Goal: Transaction & Acquisition: Purchase product/service

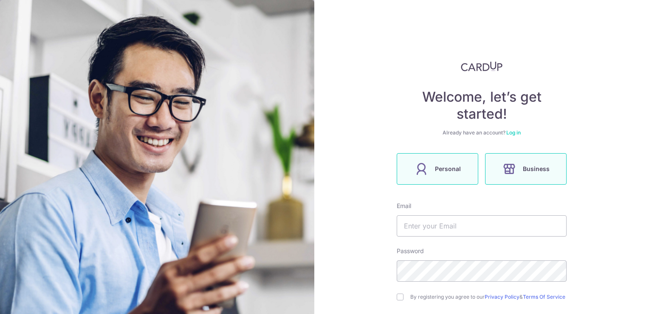
drag, startPoint x: 0, startPoint y: 0, endPoint x: 433, endPoint y: 169, distance: 465.2
click at [435, 169] on span "Personal" at bounding box center [448, 169] width 26 height 10
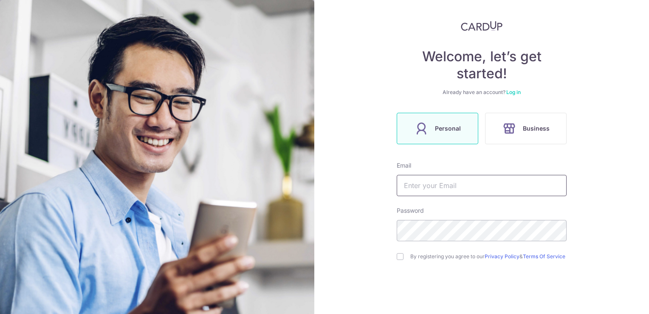
scroll to position [42, 0]
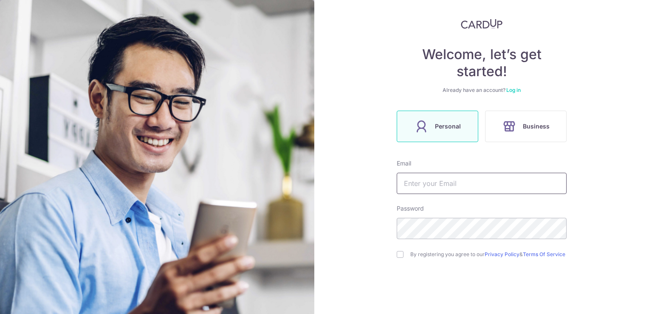
click at [438, 179] on input "text" at bounding box center [482, 182] width 170 height 21
type input "HOLY_JIAN@HOTMAIL.COM"
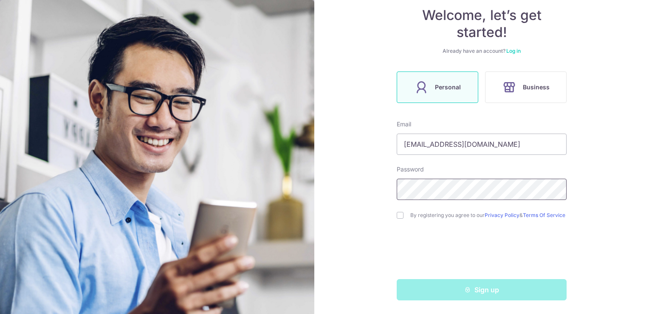
scroll to position [85, 0]
click at [399, 214] on input "checkbox" at bounding box center [400, 215] width 7 height 7
checkbox input "true"
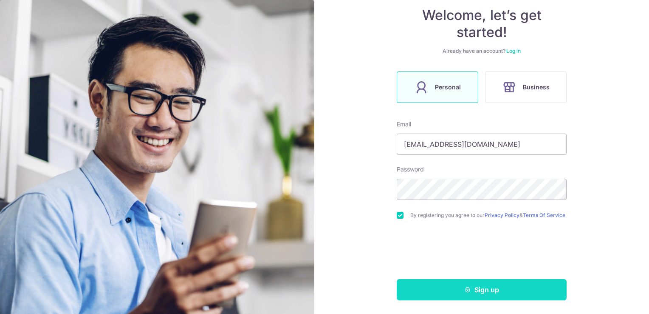
click at [464, 293] on button "Sign up" at bounding box center [482, 289] width 170 height 21
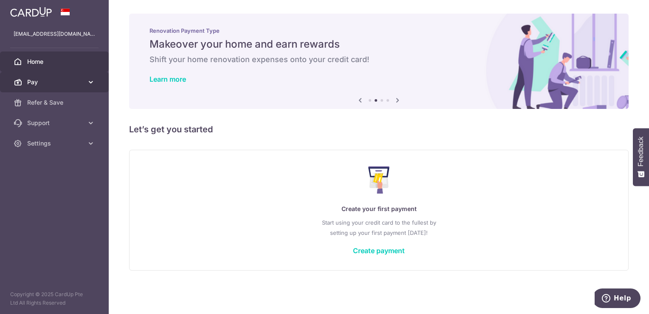
click at [88, 80] on icon at bounding box center [91, 82] width 8 height 8
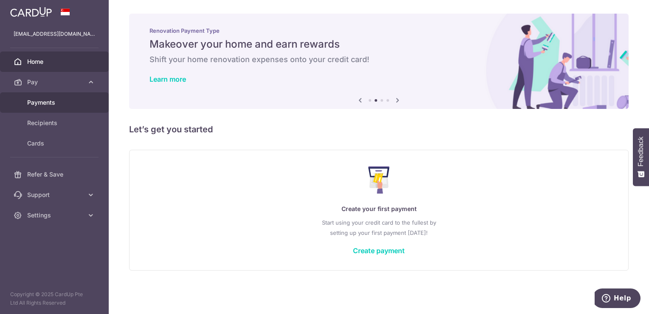
click at [52, 105] on span "Payments" at bounding box center [55, 102] width 56 height 8
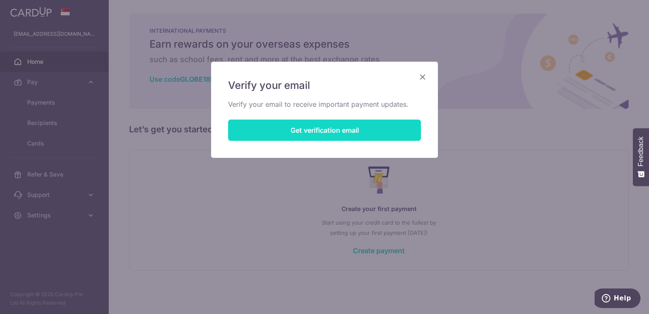
click at [352, 127] on button "Get verification email" at bounding box center [324, 129] width 193 height 21
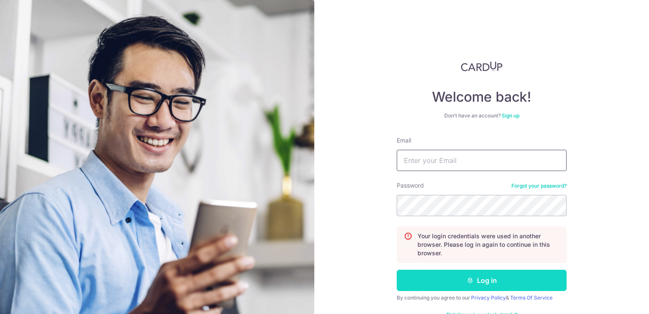
type input "HOLY_JIAN@HOTMAIL.COM"
click at [461, 285] on button "Log in" at bounding box center [482, 279] width 170 height 21
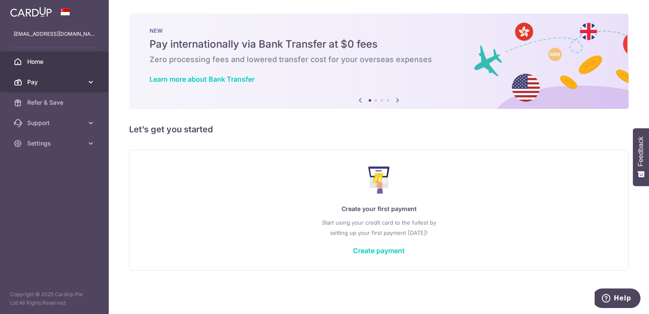
click at [34, 84] on span "Pay" at bounding box center [55, 82] width 56 height 8
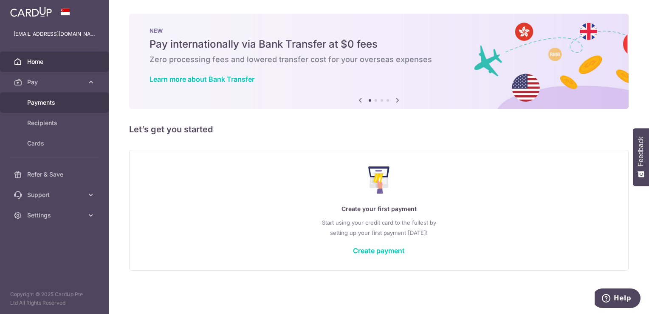
click at [50, 97] on link "Payments" at bounding box center [54, 102] width 109 height 20
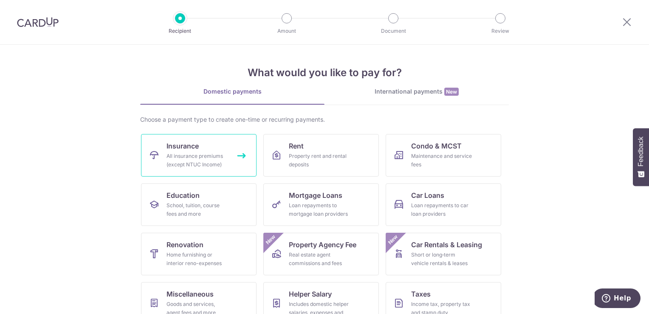
click at [216, 153] on div "All insurance premiums (except NTUC Income)" at bounding box center [197, 160] width 61 height 17
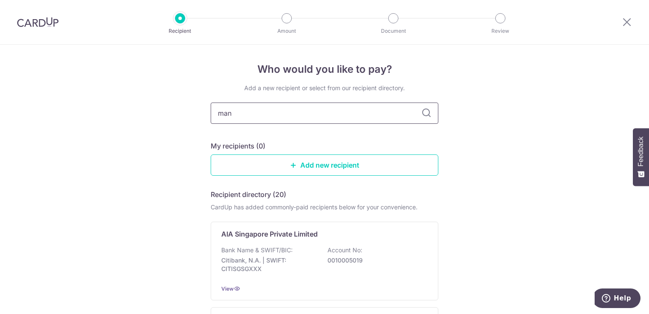
type input "manu"
click at [421, 114] on icon at bounding box center [426, 113] width 10 height 10
type input "manulife"
click at [428, 111] on icon at bounding box center [426, 113] width 10 height 10
drag, startPoint x: 267, startPoint y: 113, endPoint x: 90, endPoint y: 113, distance: 177.6
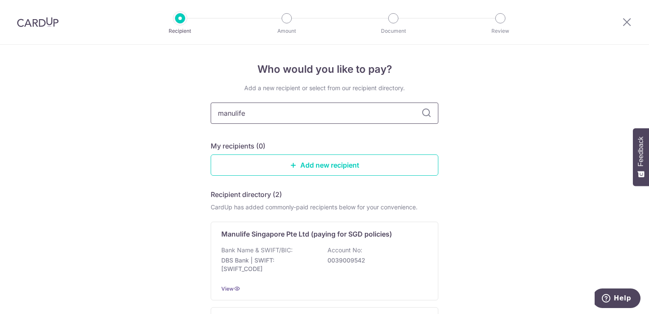
click at [90, 113] on div "Who would you like to pay? Add a new recipient or select from our recipient dir…" at bounding box center [324, 252] width 649 height 415
paste input "Manulife Singapore Pte Ltd"
type input "Manulife Singapore Pte Ltd"
click at [427, 116] on icon at bounding box center [426, 113] width 10 height 10
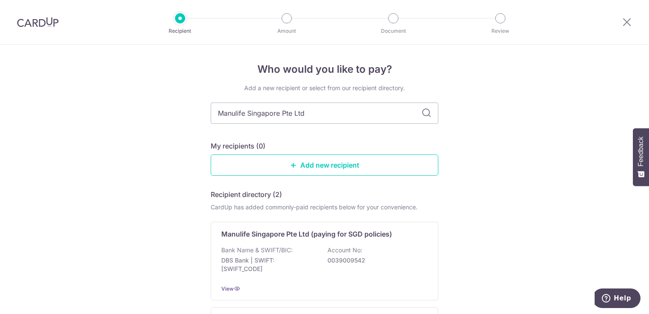
click at [427, 116] on icon at bounding box center [426, 113] width 10 height 10
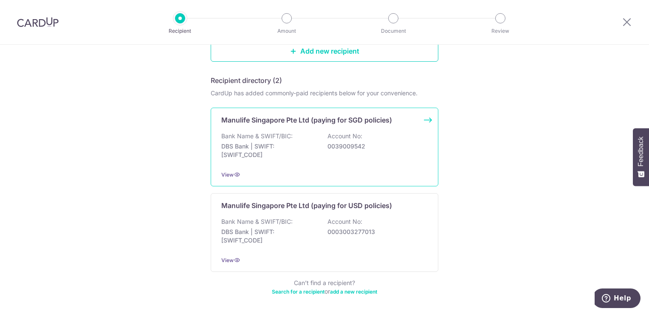
scroll to position [144, 0]
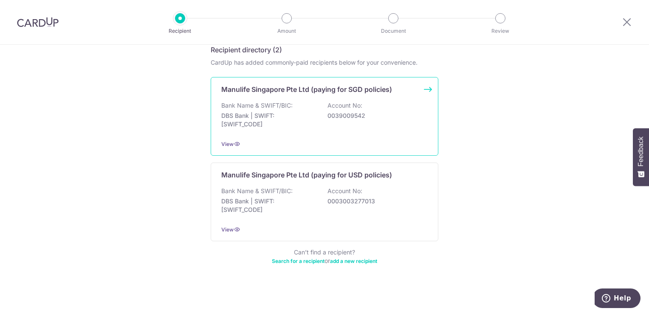
click at [362, 112] on p "0039009542" at bounding box center [375, 115] width 95 height 8
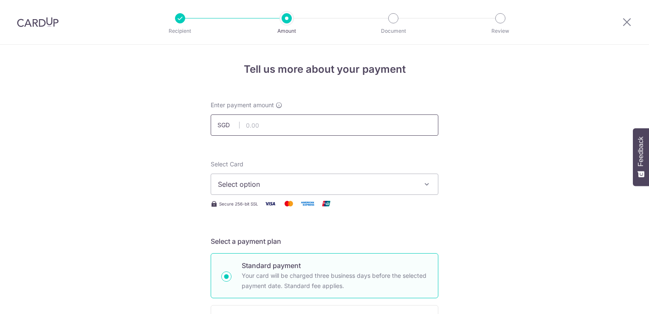
click at [326, 123] on input "text" at bounding box center [325, 124] width 228 height 21
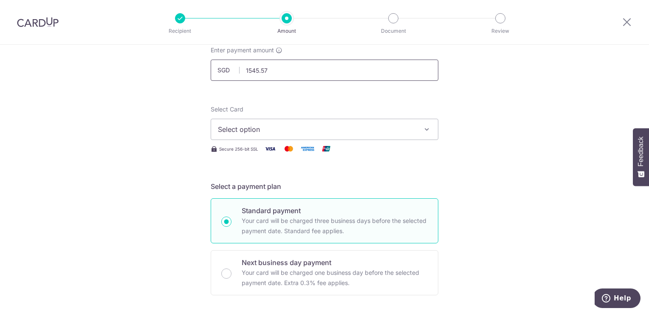
scroll to position [42, 0]
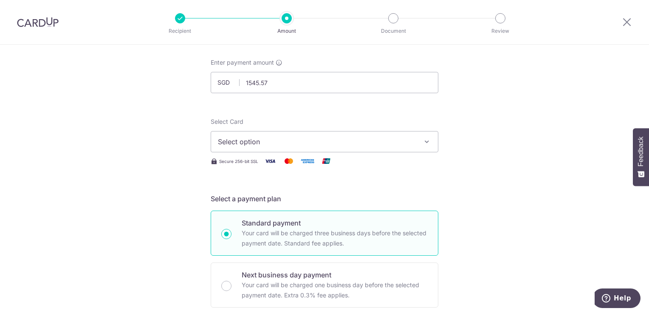
type input "1,545.57"
click at [355, 134] on button "Select option" at bounding box center [325, 141] width 228 height 21
click at [269, 162] on span "Add credit card" at bounding box center [332, 165] width 198 height 8
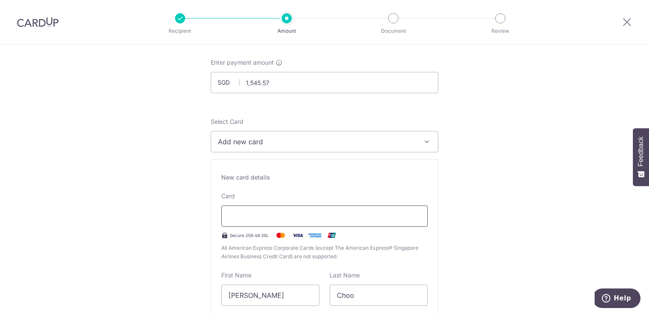
click at [327, 209] on div at bounding box center [324, 215] width 206 height 21
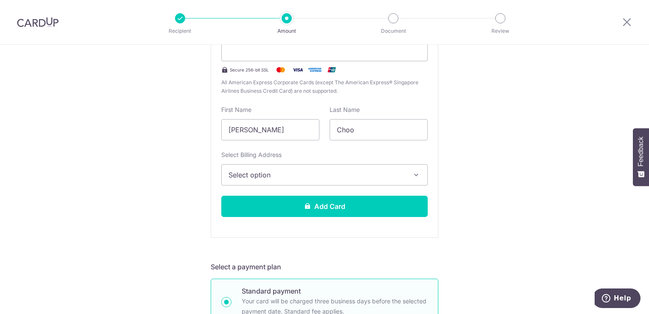
scroll to position [212, 0]
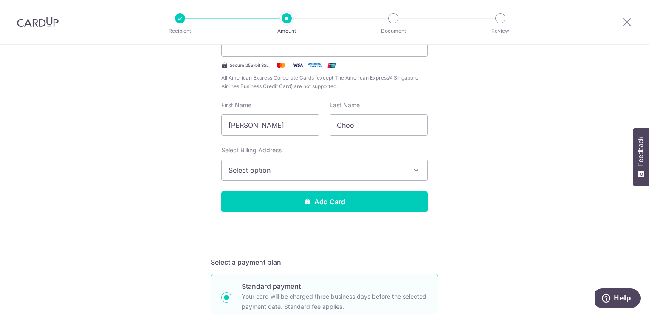
click at [380, 171] on span "Select option" at bounding box center [317, 170] width 177 height 10
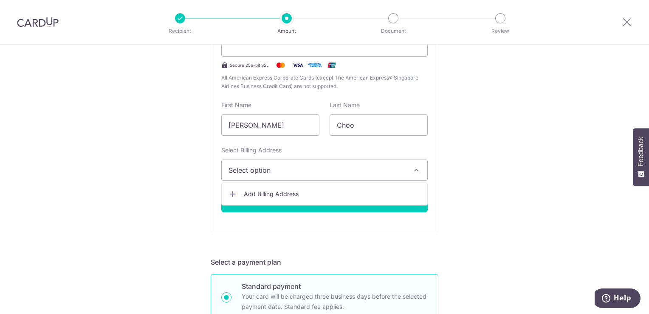
click at [380, 171] on span "Select option" at bounding box center [317, 170] width 177 height 10
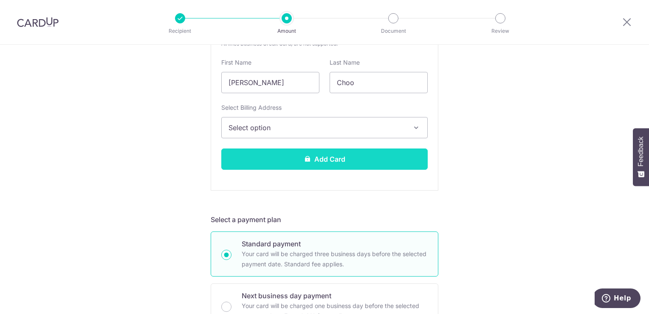
click at [348, 155] on button "Add Card" at bounding box center [324, 158] width 206 height 21
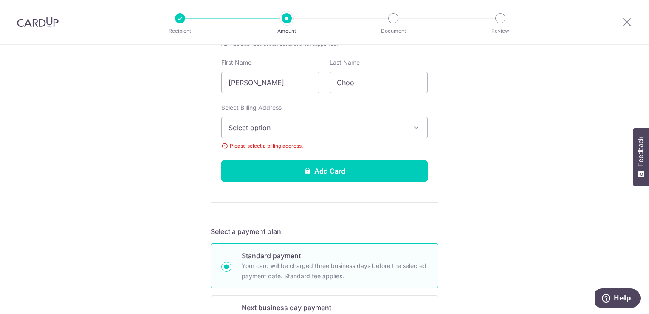
click at [310, 128] on span "Select option" at bounding box center [317, 127] width 177 height 10
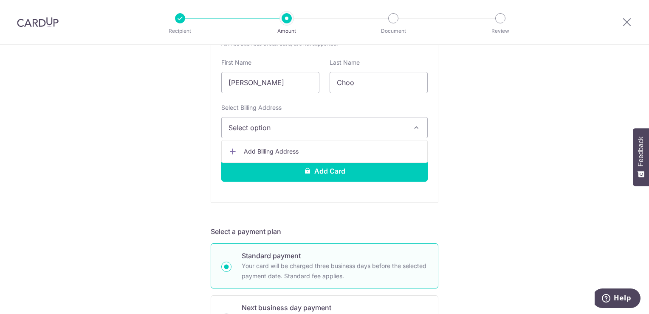
click at [291, 148] on span "Add Billing Address" at bounding box center [332, 151] width 177 height 8
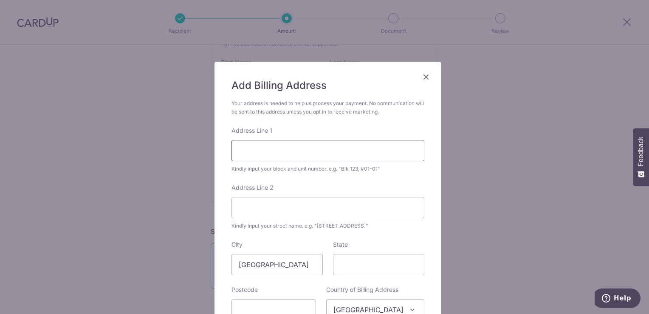
click at [293, 149] on input "Address Line 1" at bounding box center [328, 150] width 193 height 21
type input "TAMPINES STREET 96"
type input "08"
type input "521963"
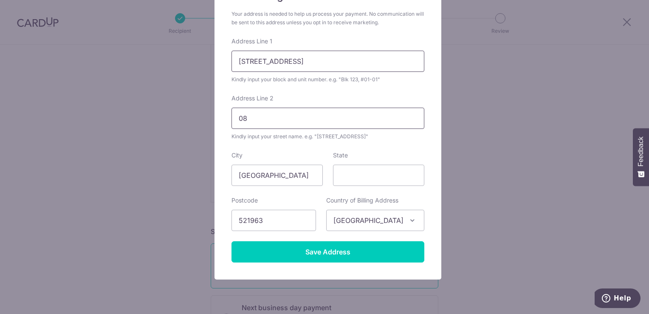
scroll to position [91, 0]
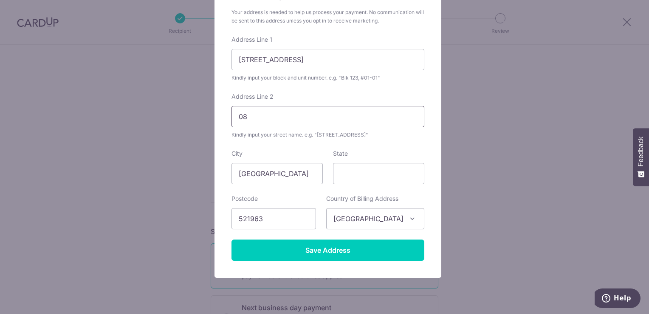
drag, startPoint x: 260, startPoint y: 118, endPoint x: 201, endPoint y: 119, distance: 58.6
click at [201, 119] on div "Add Billing Address Your address is needed to help us process your payment. No …" at bounding box center [324, 157] width 649 height 314
drag, startPoint x: 237, startPoint y: 59, endPoint x: 240, endPoint y: 69, distance: 11.0
click at [237, 59] on input "TAMPINES STREET 96" at bounding box center [328, 59] width 193 height 21
drag, startPoint x: 236, startPoint y: 57, endPoint x: 243, endPoint y: 68, distance: 12.5
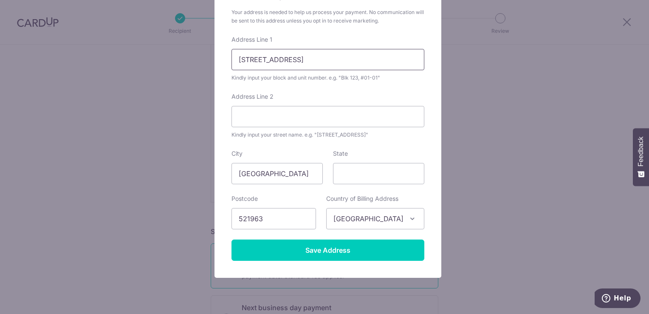
click at [236, 57] on input "TAMPINES STREET 96" at bounding box center [328, 59] width 193 height 21
click at [333, 62] on input "963A TAMPINES STREET 96" at bounding box center [328, 59] width 193 height 21
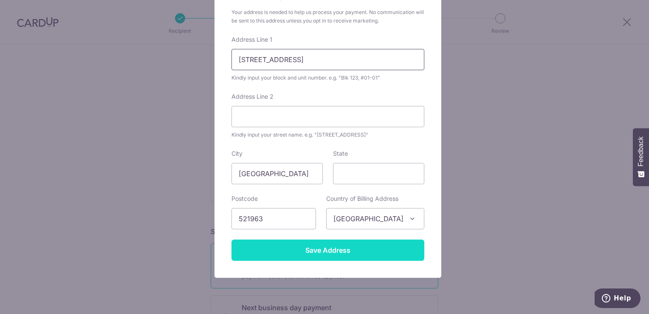
type input "963A TAMPINES STREET 96 #08-608"
click at [346, 245] on input "Save Address" at bounding box center [328, 249] width 193 height 21
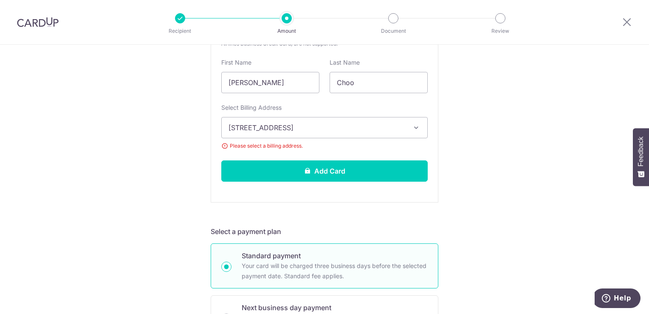
click at [423, 218] on form "Enter payment amount SGD 1,545.57 1545.57 Select Card Add new card Add credit c…" at bounding box center [325, 299] width 228 height 930
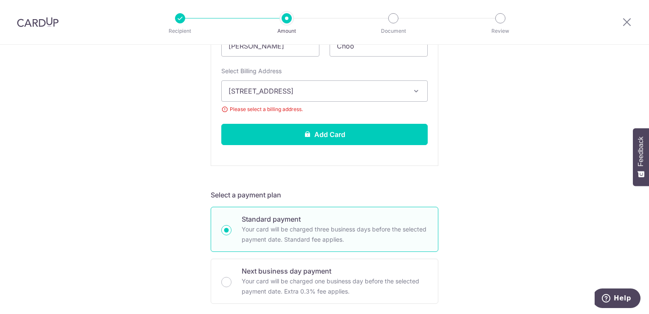
scroll to position [267, 0]
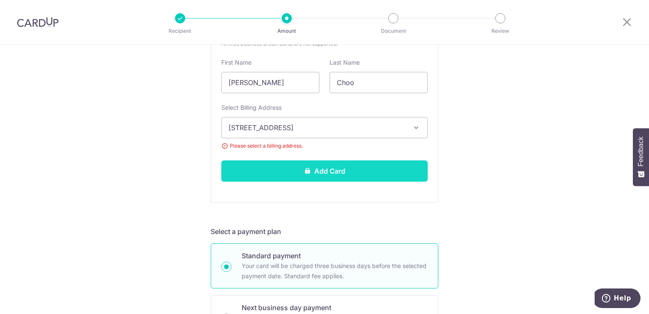
click at [333, 163] on button "Add Card" at bounding box center [324, 170] width 206 height 21
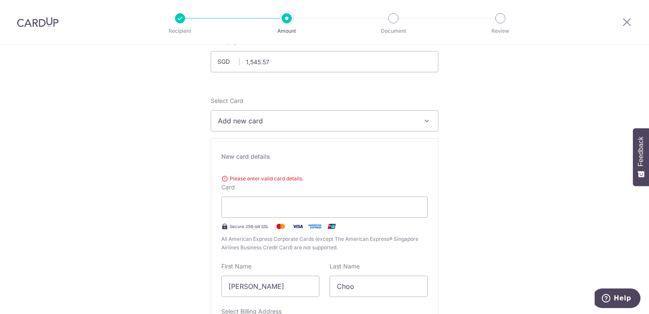
scroll to position [12, 0]
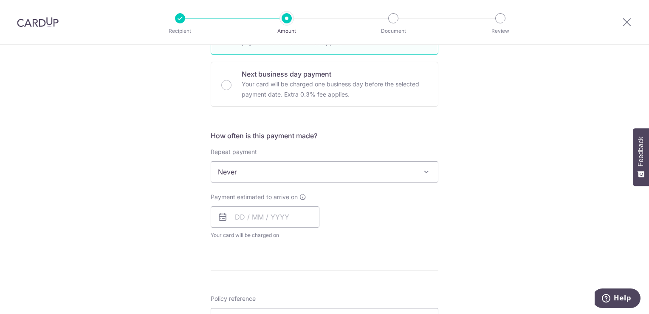
scroll to position [479, 0]
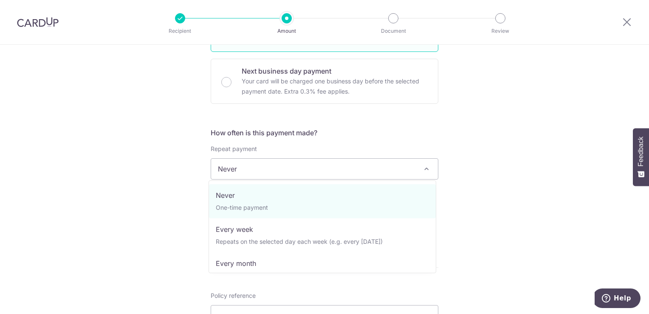
click at [359, 172] on span "Never" at bounding box center [324, 168] width 227 height 20
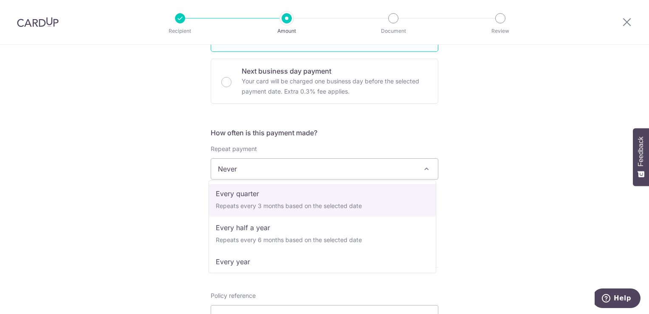
scroll to position [119, 0]
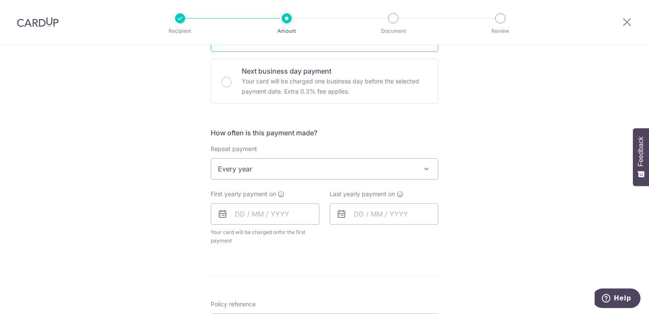
click at [472, 201] on div "Tell us more about your payment Enter payment amount SGD 1,545.57 1545.57 Selec…" at bounding box center [324, 70] width 649 height 1010
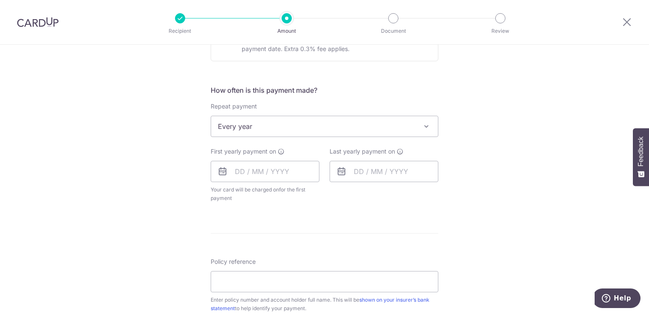
click at [306, 127] on span "Every year" at bounding box center [324, 126] width 227 height 20
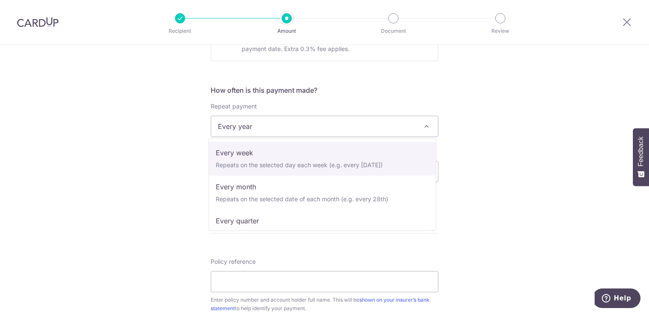
scroll to position [0, 0]
select select "1"
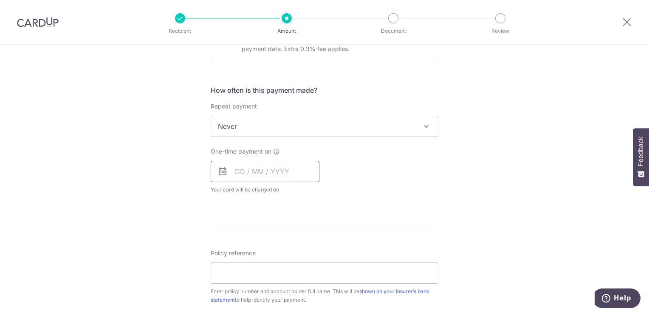
click at [240, 170] on input "text" at bounding box center [265, 171] width 109 height 21
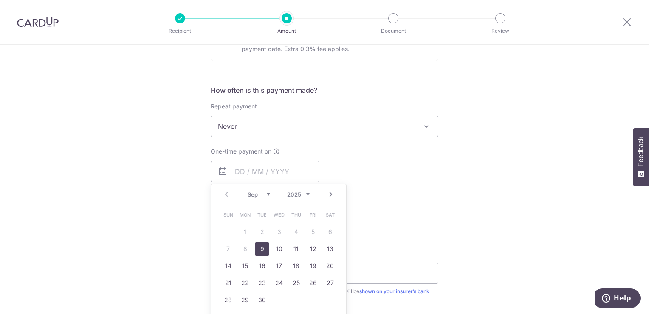
drag, startPoint x: 259, startPoint y: 245, endPoint x: 308, endPoint y: 204, distance: 63.7
click at [259, 245] on link "9" at bounding box center [262, 249] width 14 height 14
type input "[DATE]"
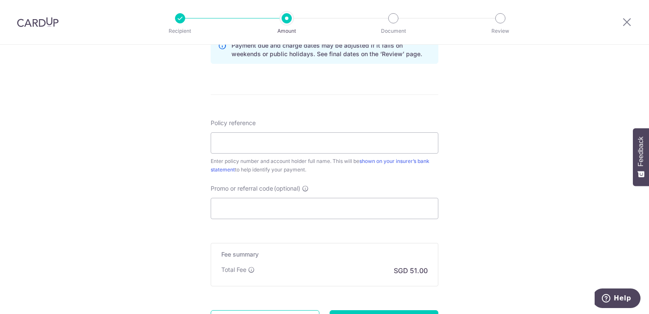
scroll to position [692, 0]
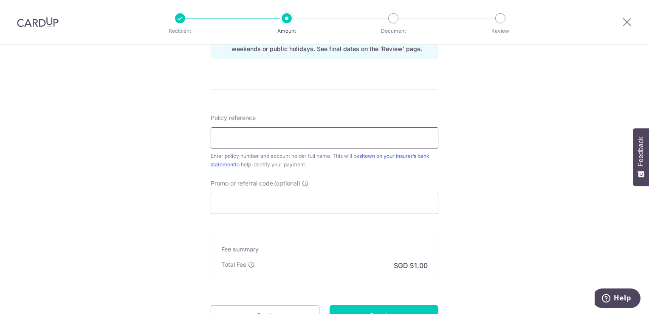
click at [332, 139] on input "Policy reference" at bounding box center [325, 137] width 228 height 21
paste input "1492898378"
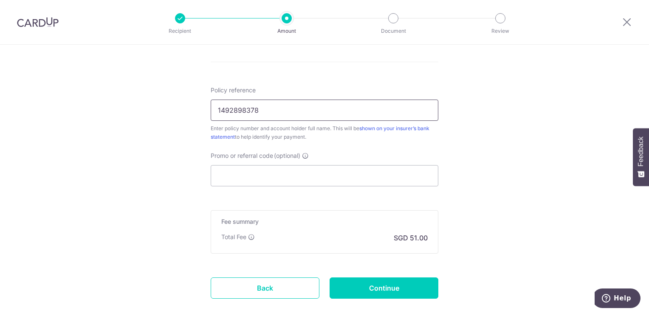
scroll to position [734, 0]
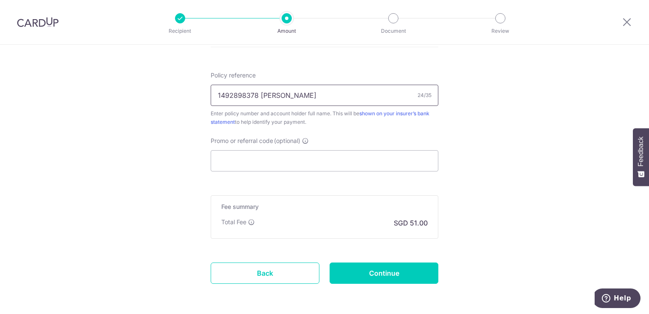
type input "1492898378 [PERSON_NAME]"
click at [311, 167] on input "Promo or referral code (optional)" at bounding box center [325, 160] width 228 height 21
paste input "JIETINGP406"
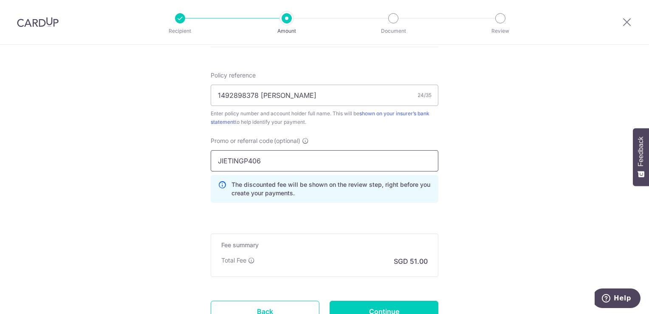
type input "JIETINGP406"
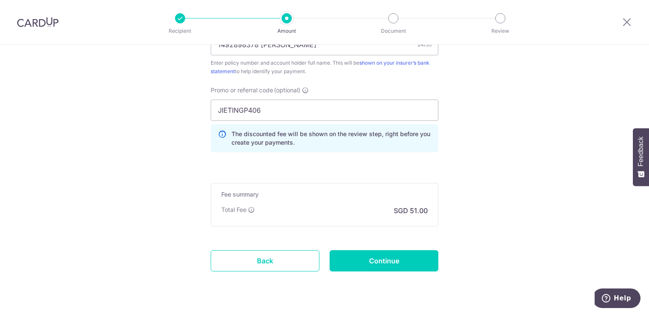
scroll to position [804, 0]
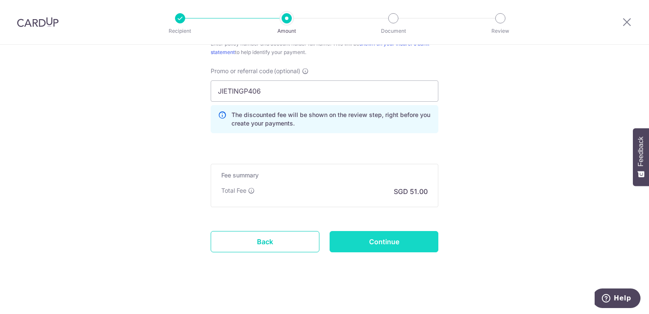
click at [410, 231] on input "Continue" at bounding box center [384, 241] width 109 height 21
type input "Create Schedule"
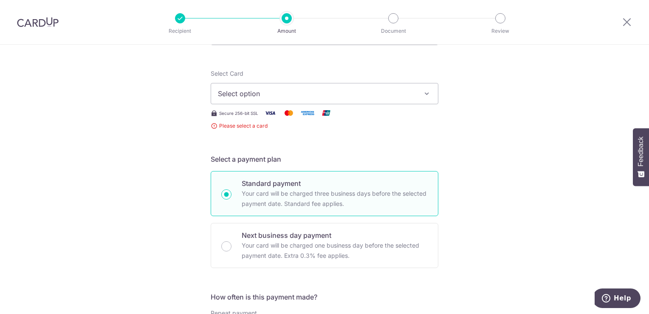
scroll to position [40, 0]
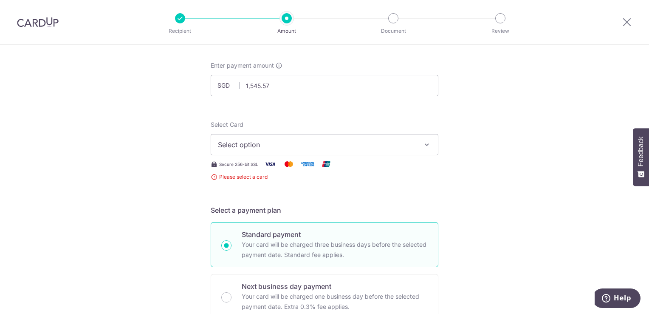
click at [347, 153] on button "Select option" at bounding box center [325, 144] width 228 height 21
click at [326, 164] on span "Add credit card" at bounding box center [332, 168] width 198 height 8
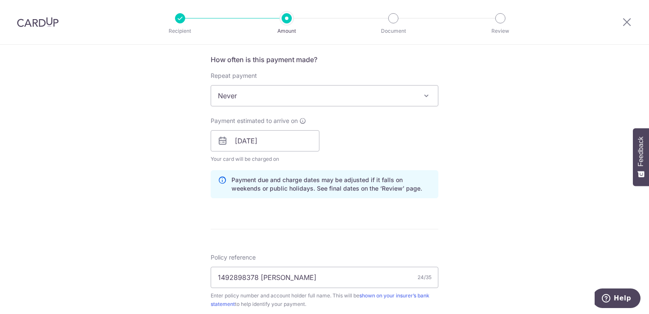
scroll to position [722, 0]
